Goal: Information Seeking & Learning: Find specific fact

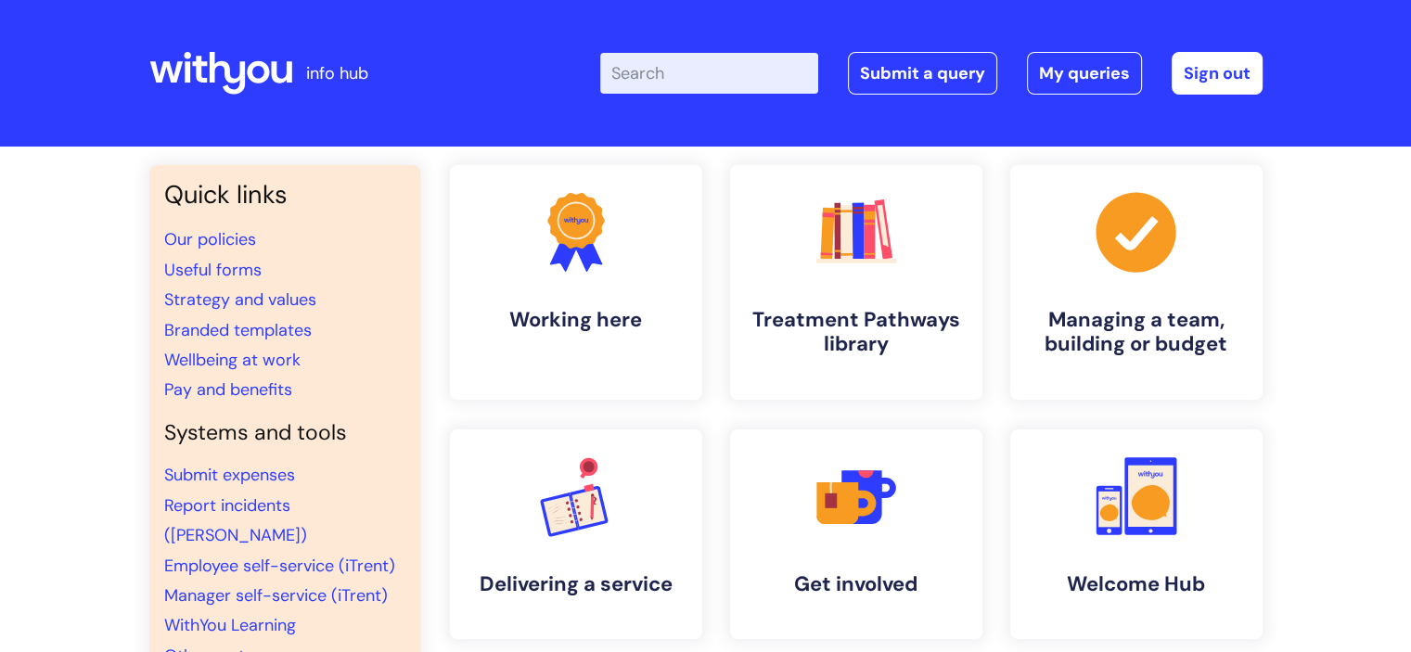
click at [703, 70] on input "Enter your search term here..." at bounding box center [709, 73] width 218 height 41
click at [703, 70] on input "commerical business" at bounding box center [709, 73] width 218 height 41
type input "commercial business"
click button "Search" at bounding box center [0, 0] width 0 height 0
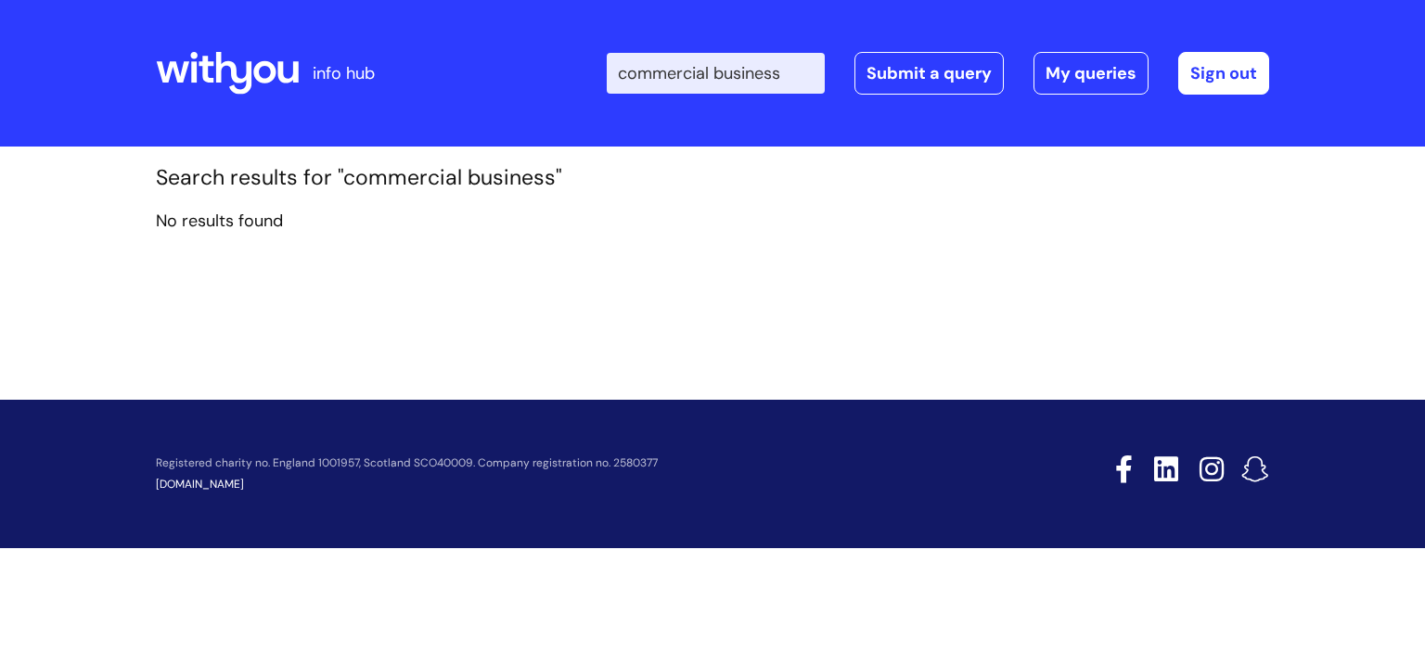
click at [776, 67] on input "commercial business" at bounding box center [716, 73] width 218 height 41
type input "n"
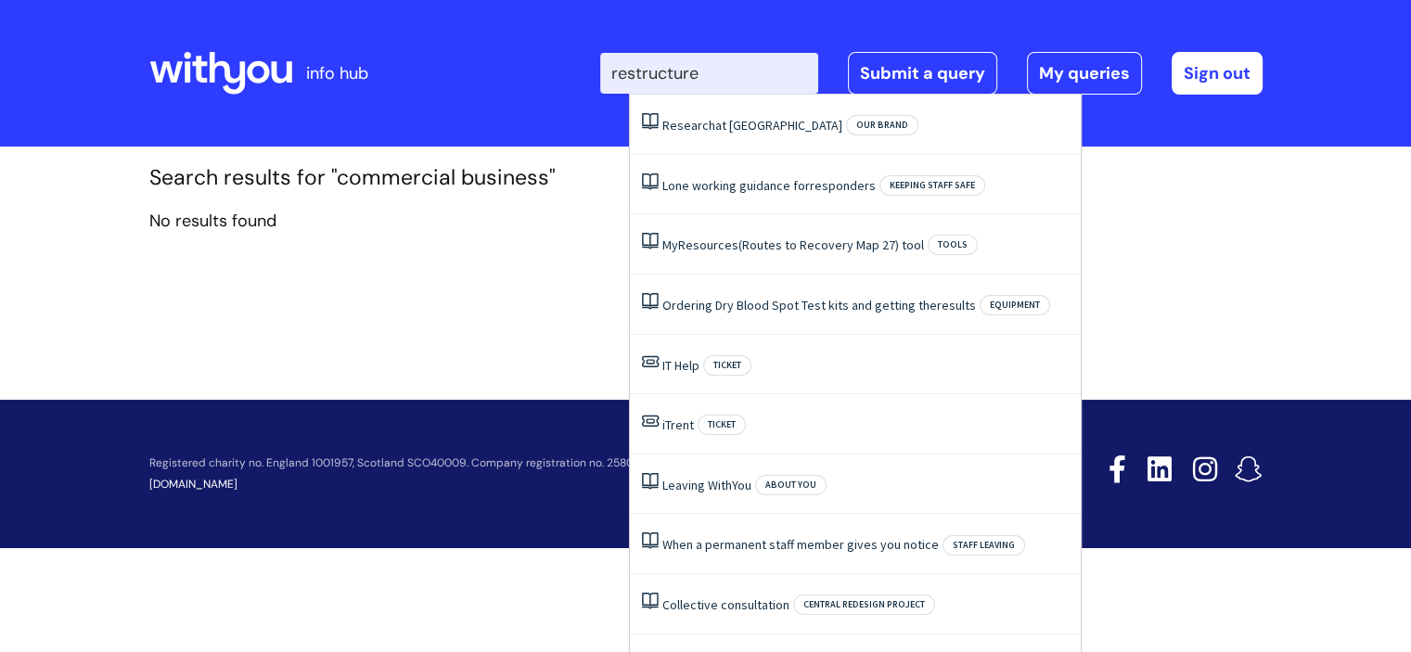
type input "restructure"
click button "Search" at bounding box center [0, 0] width 0 height 0
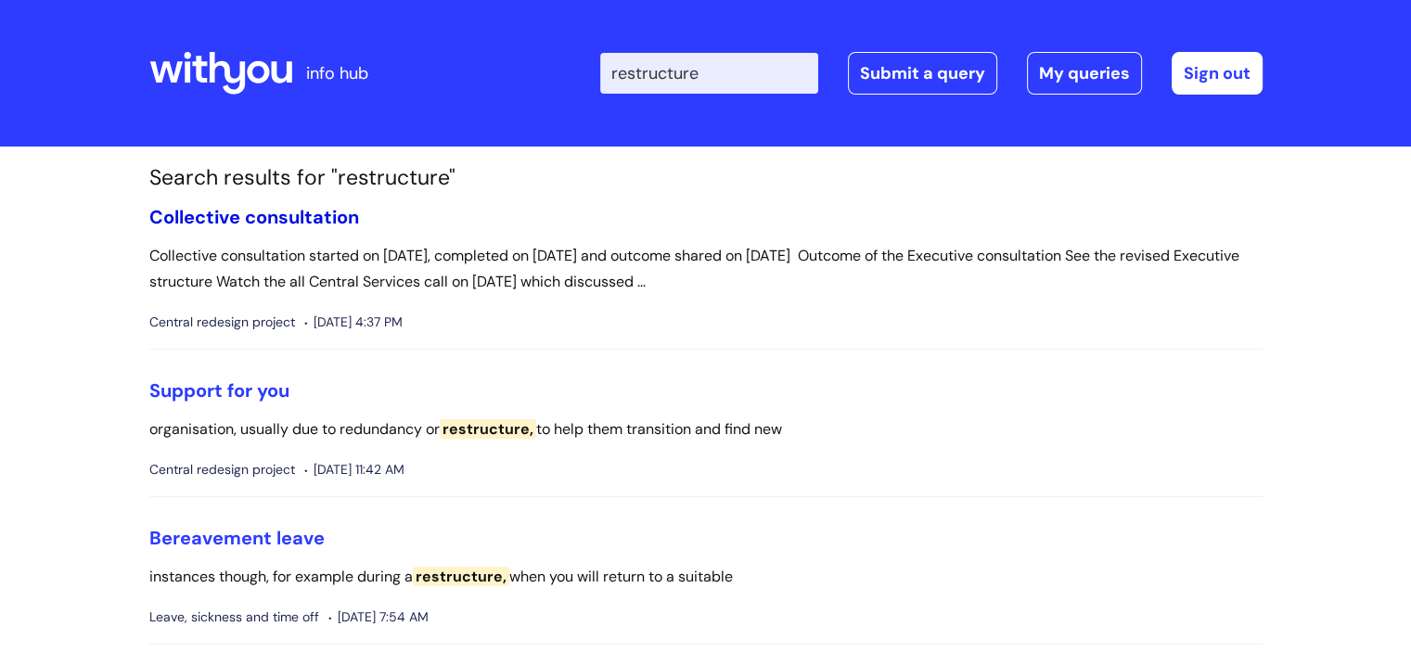
click at [331, 217] on link "Collective consultation" at bounding box center [254, 217] width 210 height 24
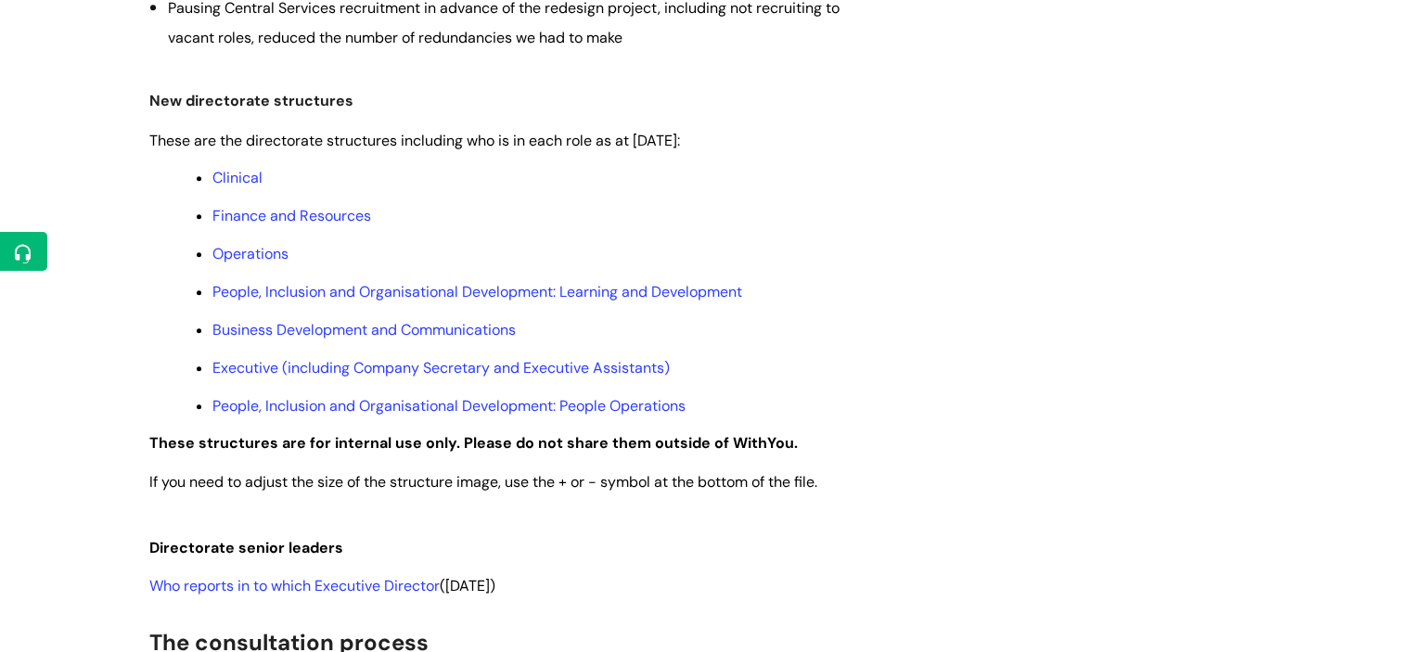
scroll to position [935, 0]
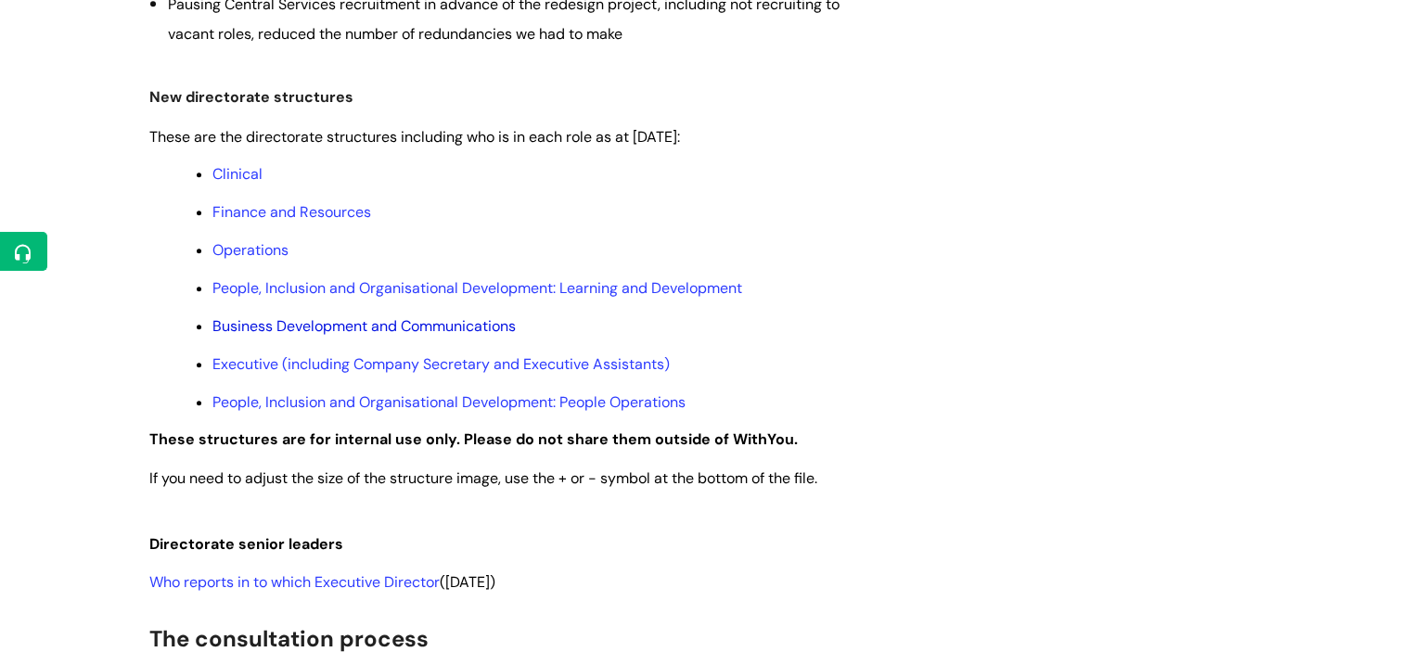
click at [367, 325] on link "Business Development and Communications" at bounding box center [363, 325] width 303 height 19
